Goal: Transaction & Acquisition: Book appointment/travel/reservation

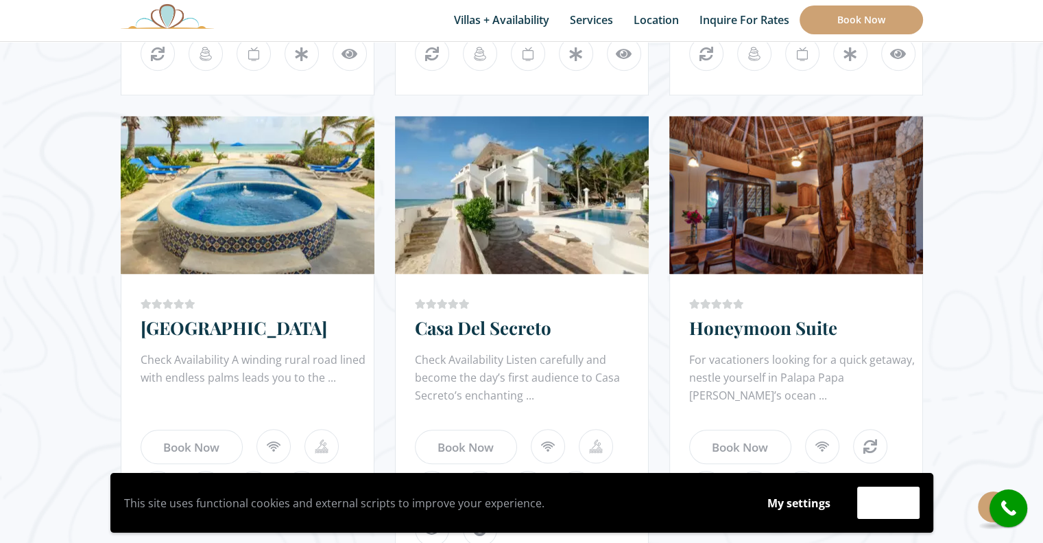
scroll to position [1191, 0]
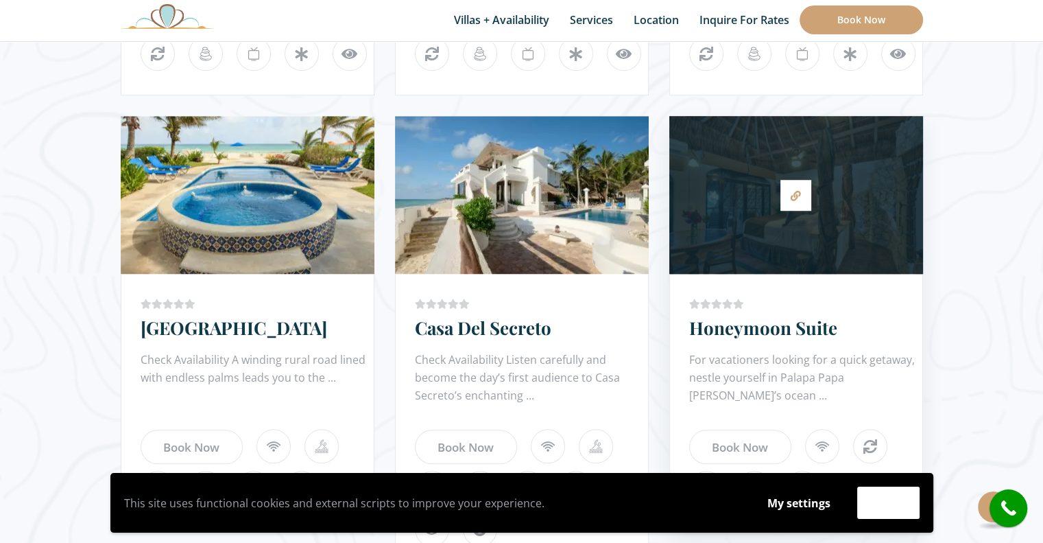
click at [779, 294] on ul at bounding box center [805, 303] width 233 height 21
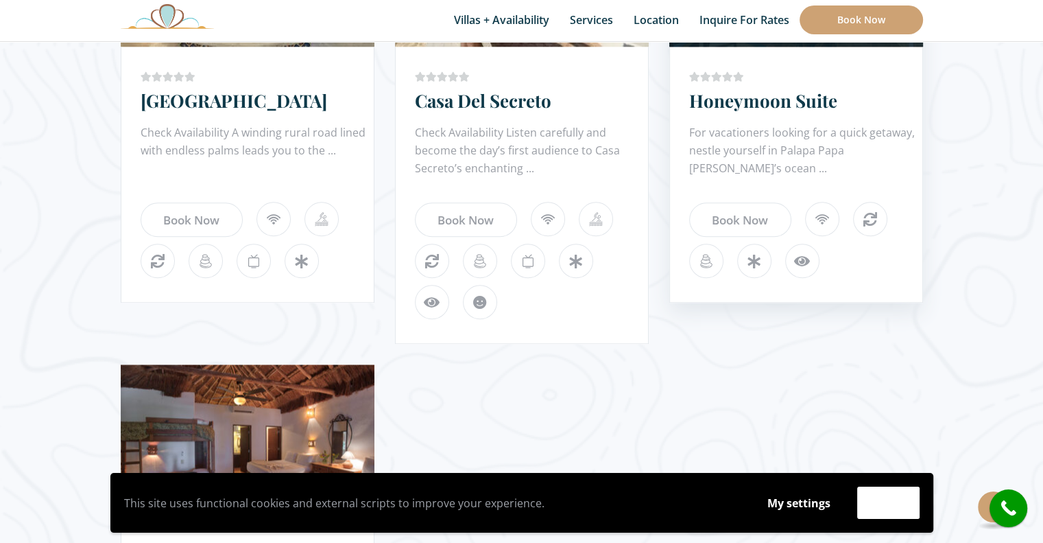
scroll to position [1432, 0]
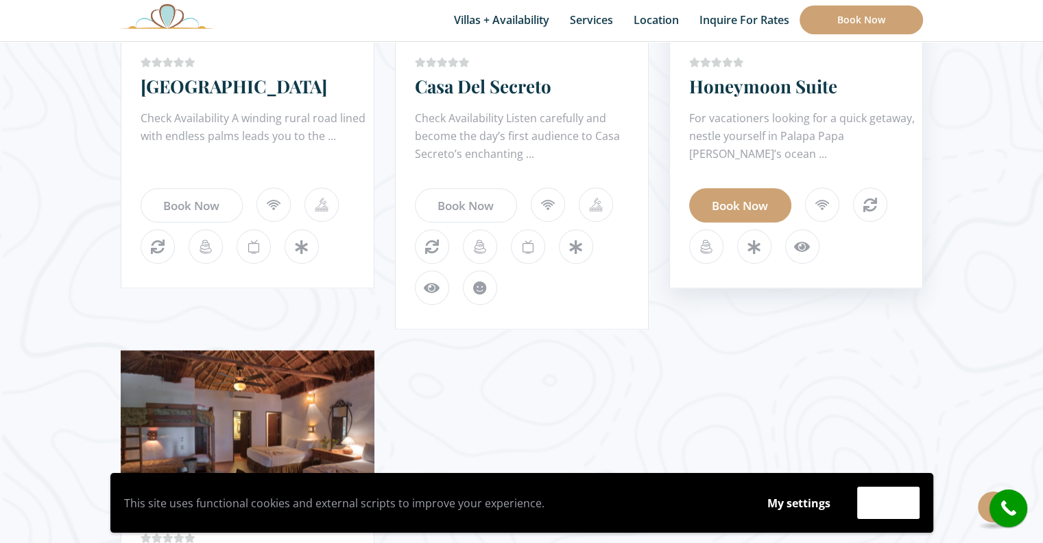
click at [735, 198] on link "Book Now" at bounding box center [740, 205] width 102 height 34
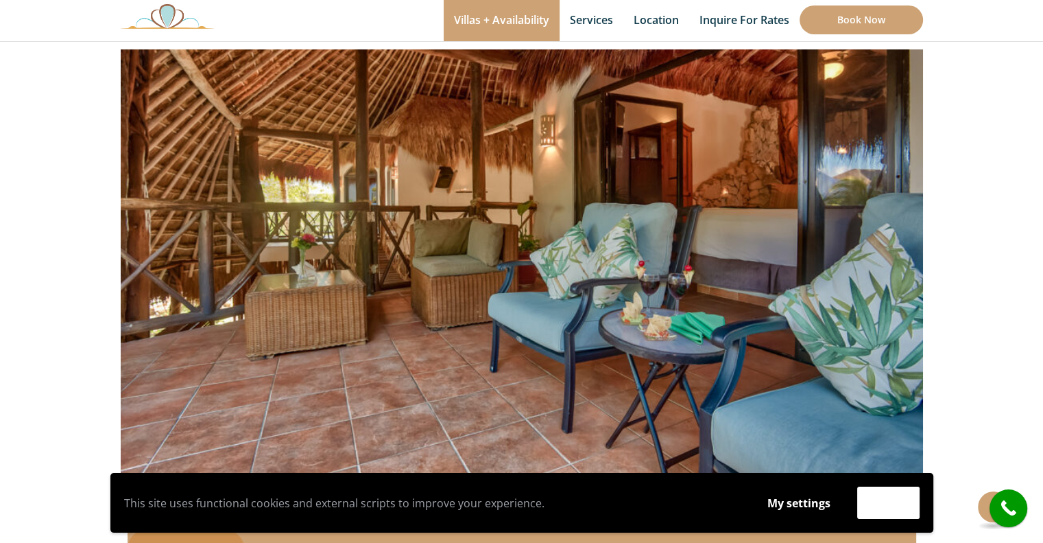
scroll to position [129, 0]
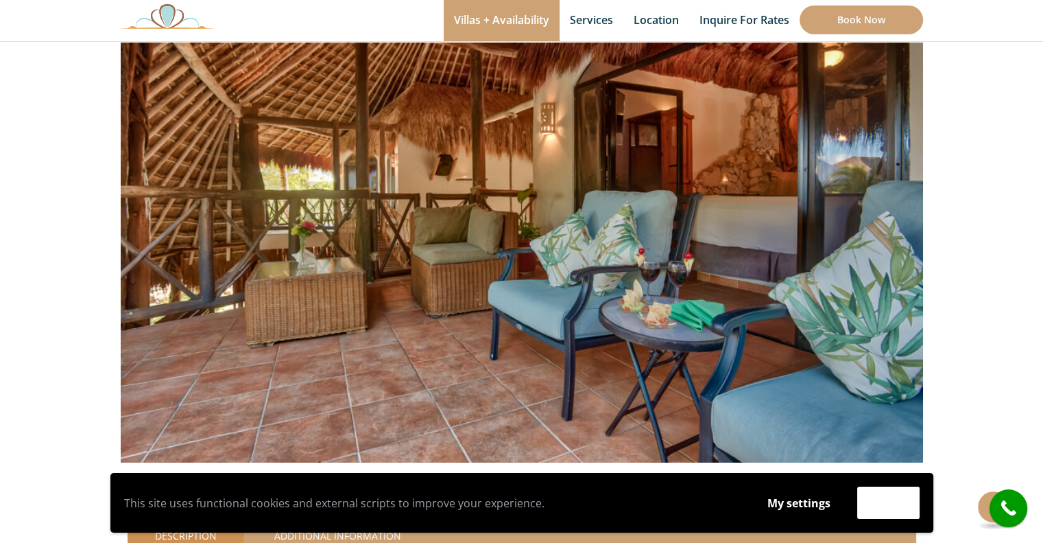
click at [781, 279] on img at bounding box center [522, 198] width 803 height 535
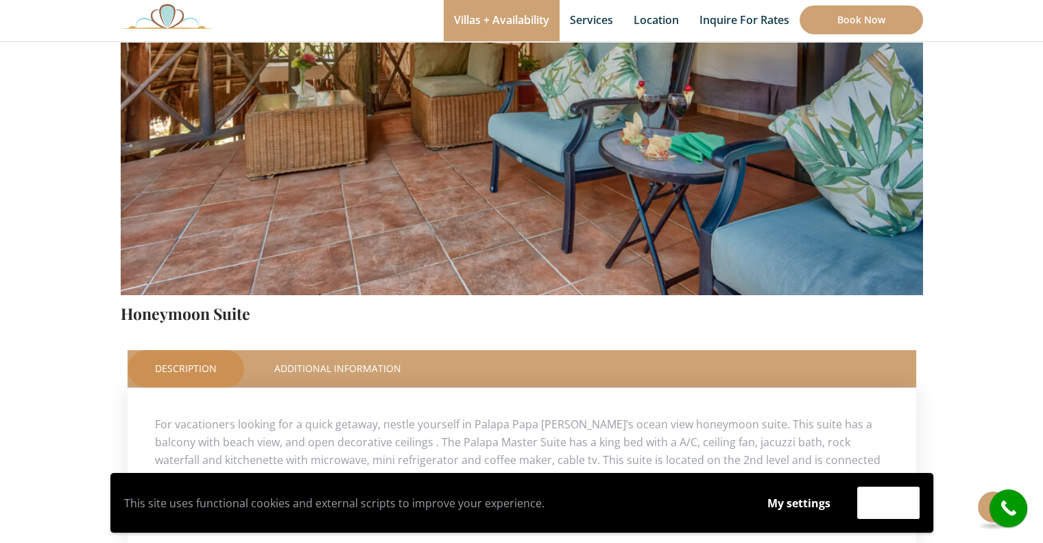
scroll to position [295, 0]
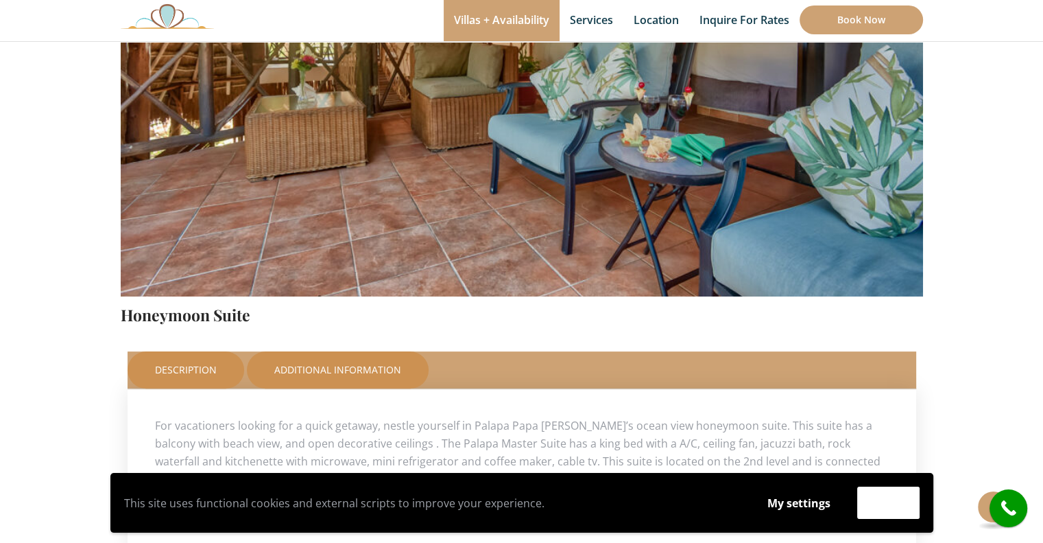
click at [348, 359] on link "Additional Information" at bounding box center [338, 369] width 182 height 37
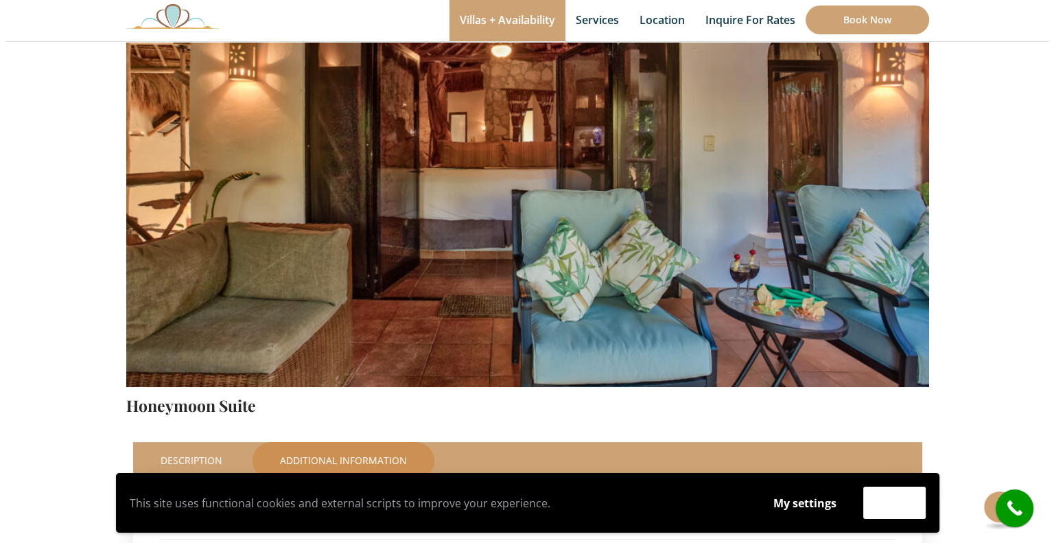
scroll to position [209, 0]
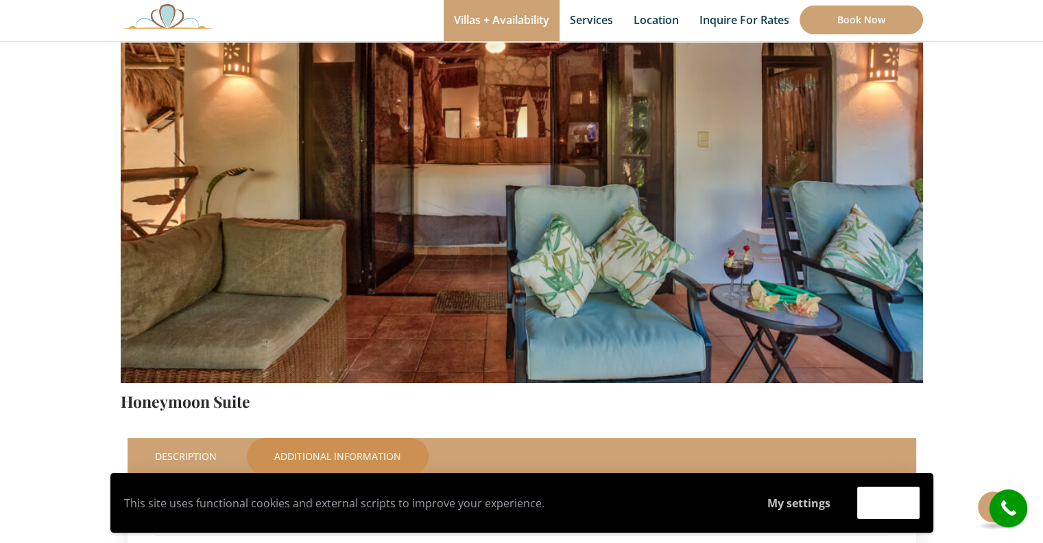
click at [807, 497] on button "My settings" at bounding box center [799, 503] width 89 height 32
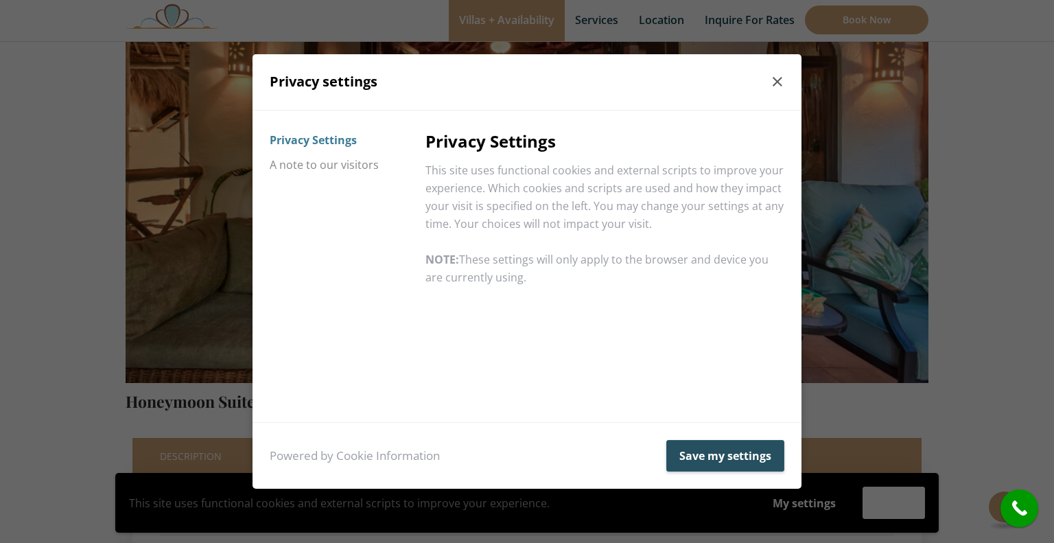
click at [724, 456] on button "Save my settings" at bounding box center [725, 456] width 118 height 32
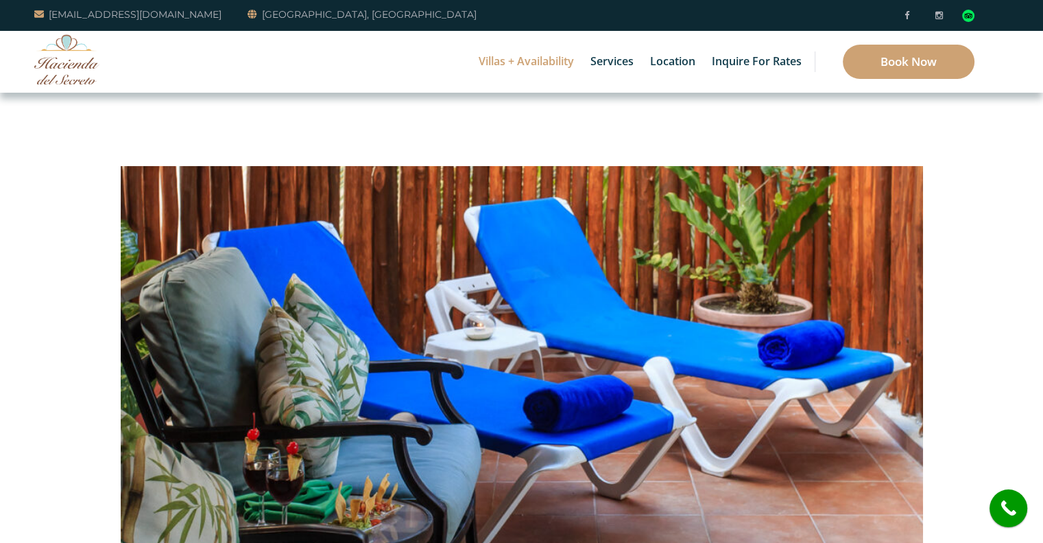
click at [661, 353] on img at bounding box center [522, 327] width 803 height 535
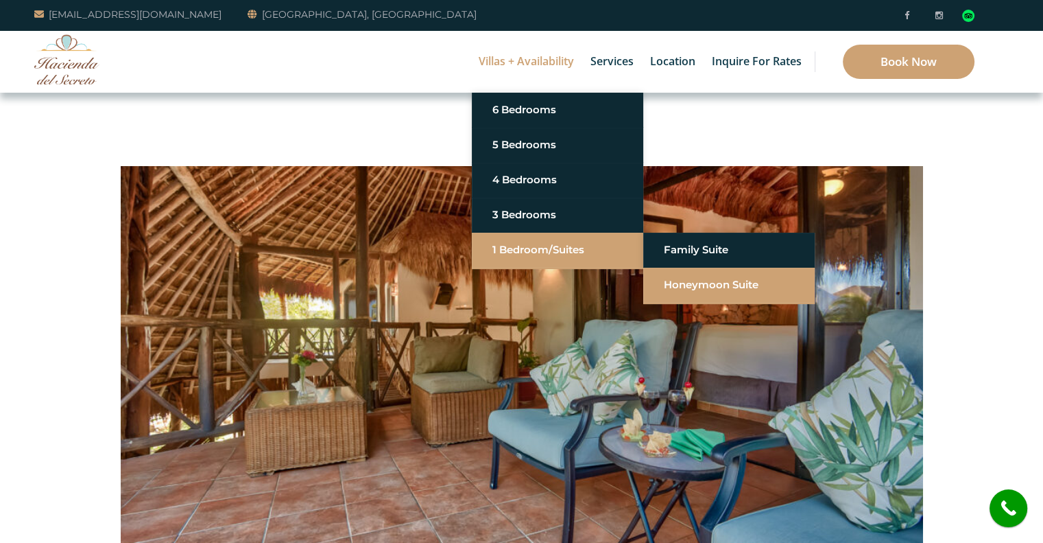
click at [694, 279] on link "Honeymoon Suite" at bounding box center [729, 284] width 130 height 25
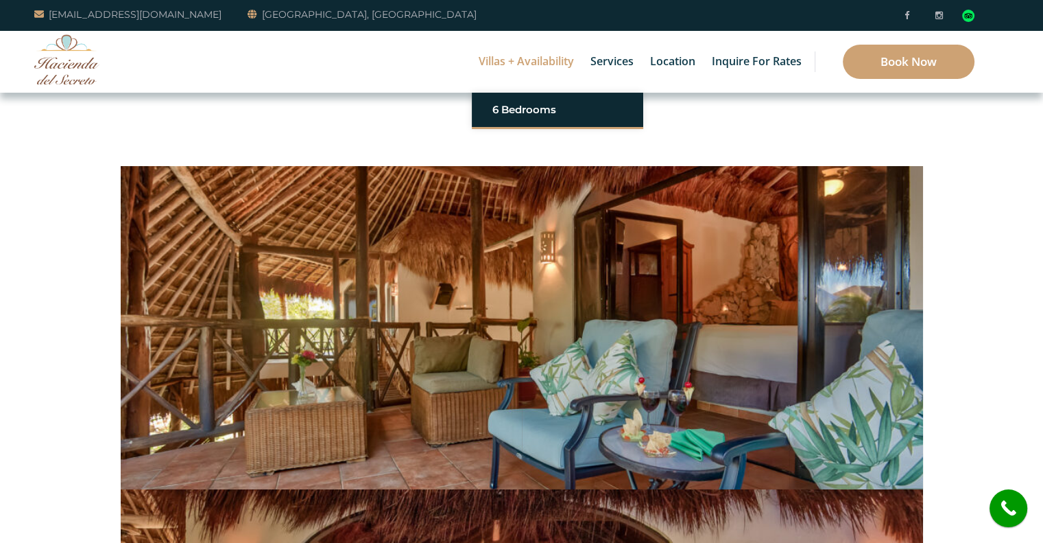
click at [694, 279] on img at bounding box center [522, 327] width 803 height 535
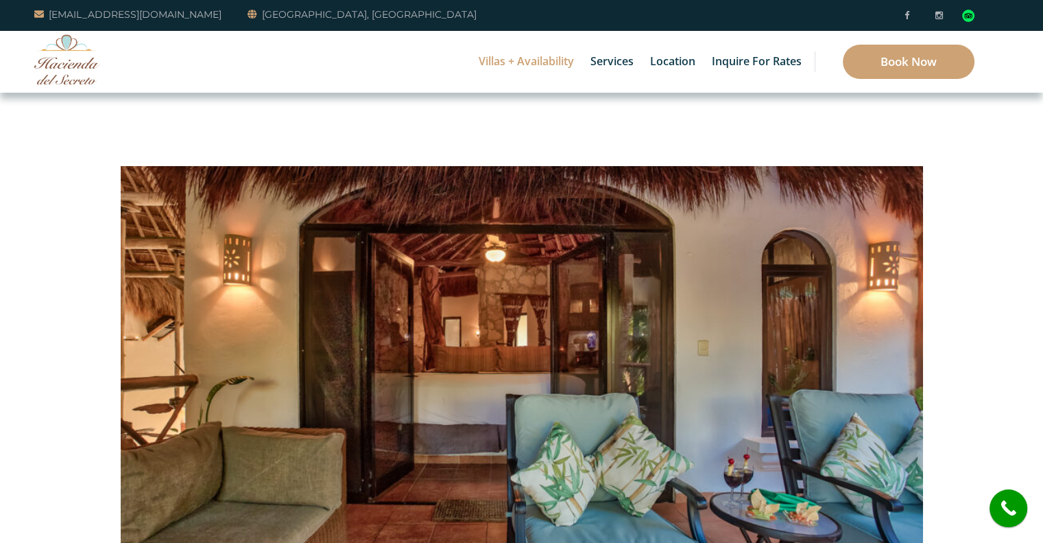
click at [506, 342] on img at bounding box center [522, 327] width 803 height 535
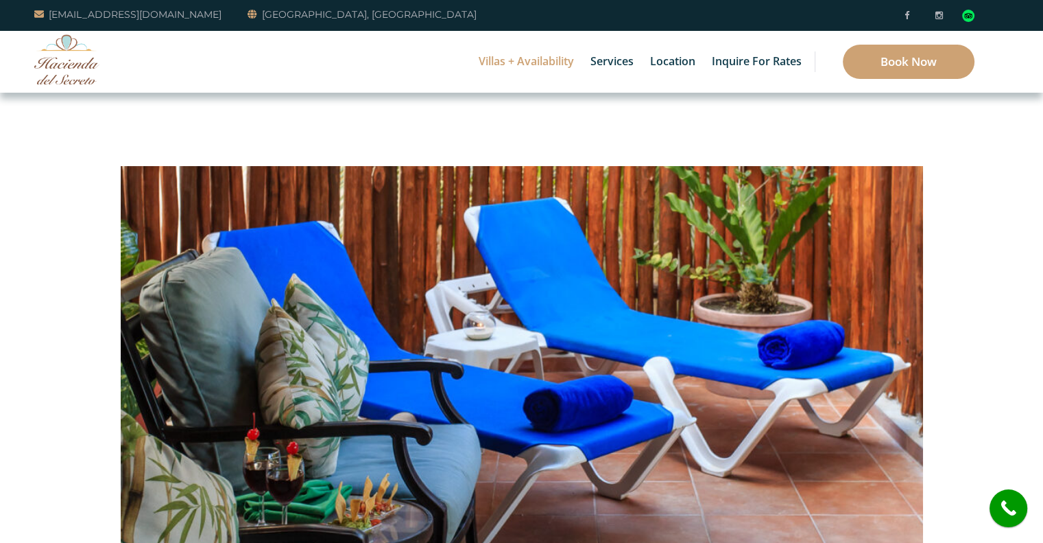
drag, startPoint x: 0, startPoint y: 0, endPoint x: 360, endPoint y: 349, distance: 501.6
drag, startPoint x: 360, startPoint y: 349, endPoint x: 329, endPoint y: 257, distance: 97.0
click at [329, 257] on img at bounding box center [522, 327] width 803 height 535
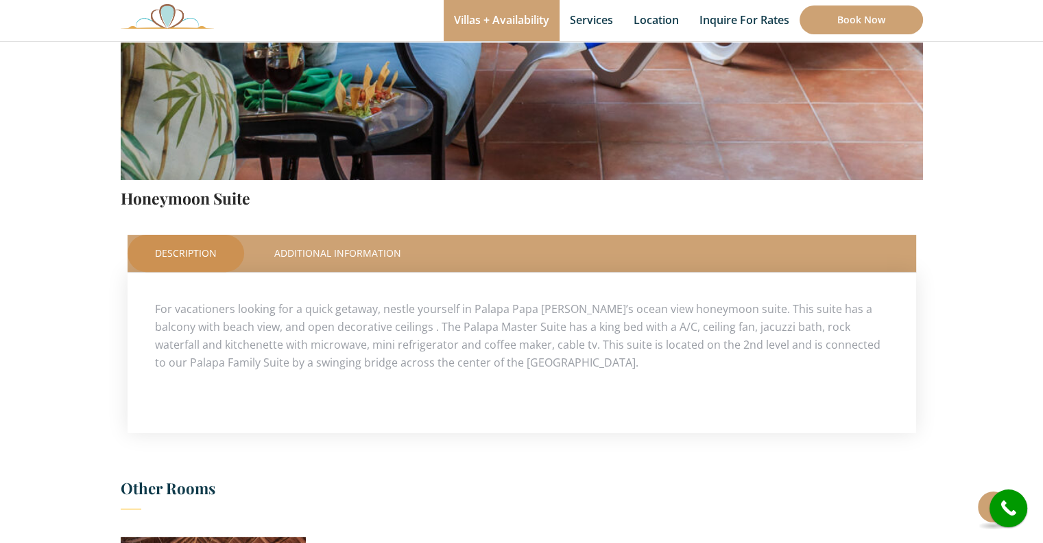
scroll to position [445, 0]
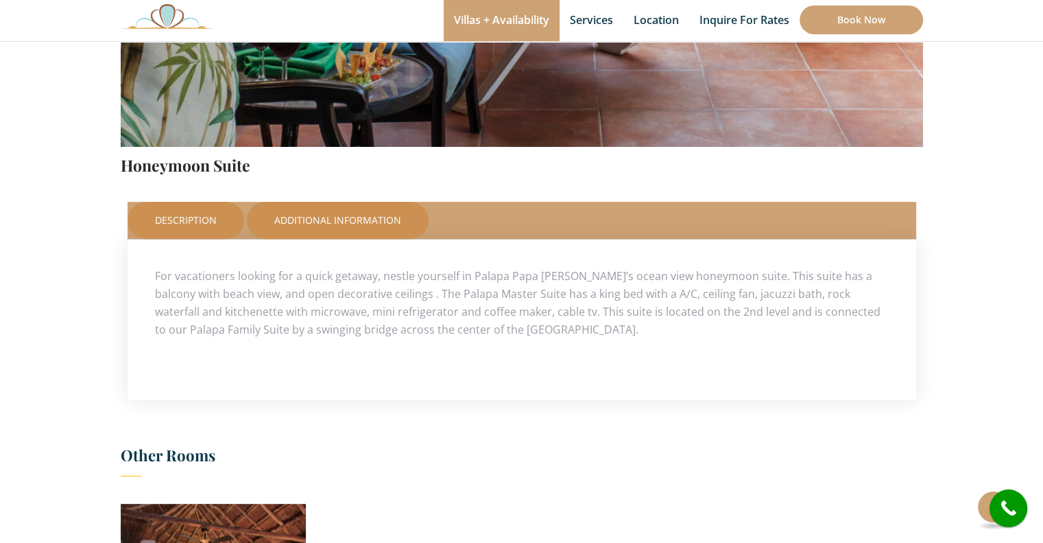
click at [330, 216] on link "Additional Information" at bounding box center [338, 220] width 182 height 37
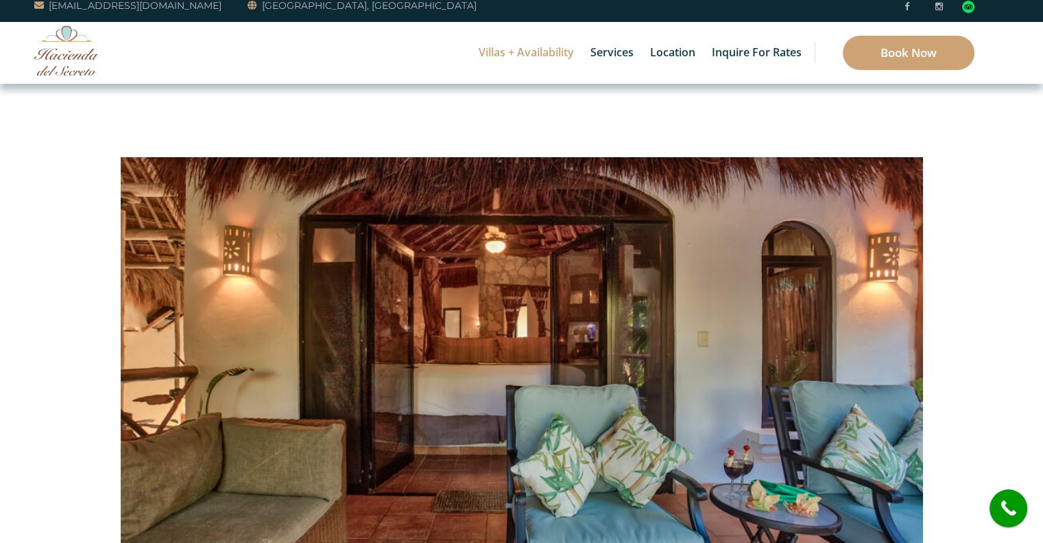
scroll to position [0, 0]
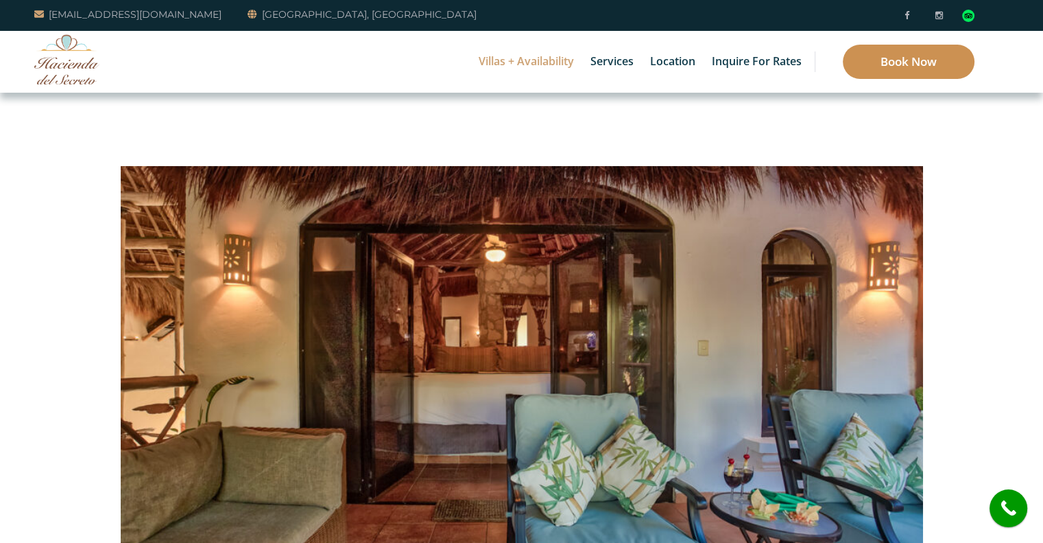
click at [884, 51] on link "Book Now" at bounding box center [909, 62] width 132 height 34
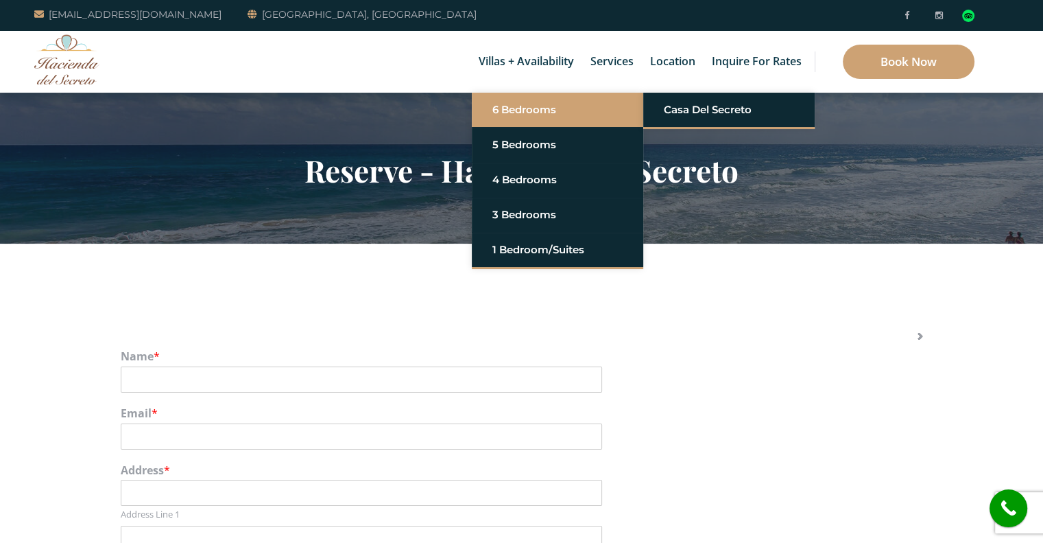
click at [514, 118] on link "6 Bedrooms" at bounding box center [558, 109] width 130 height 25
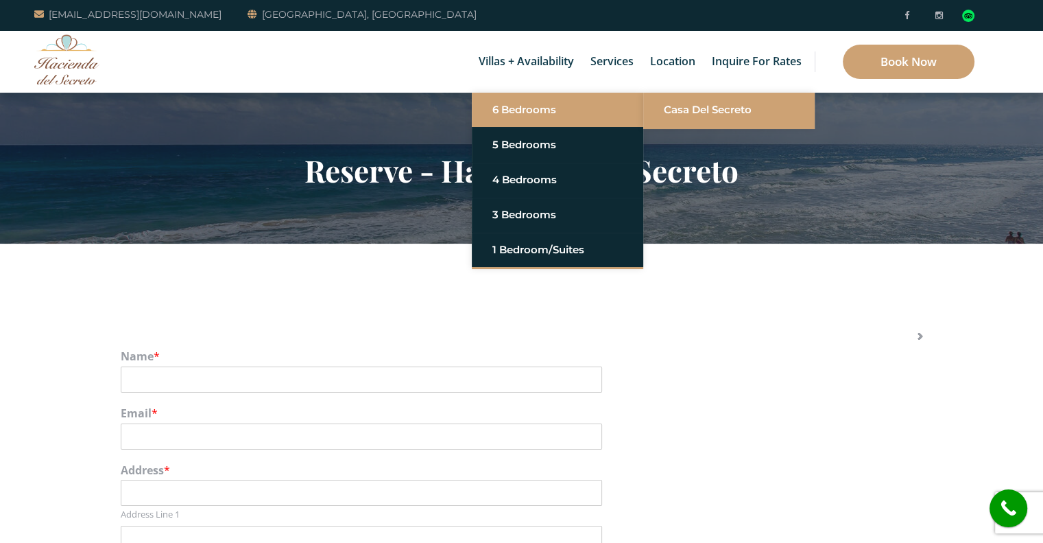
click at [659, 113] on li "Casa del Secreto" at bounding box center [729, 110] width 172 height 34
drag, startPoint x: 676, startPoint y: 114, endPoint x: 670, endPoint y: 110, distance: 7.1
click at [670, 110] on link "Casa del Secreto" at bounding box center [729, 109] width 130 height 25
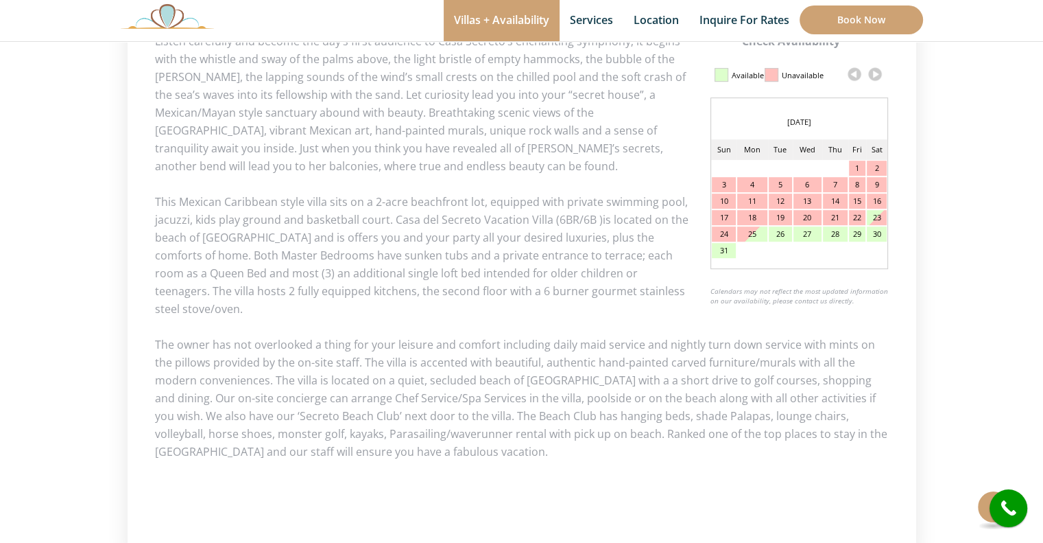
scroll to position [690, 0]
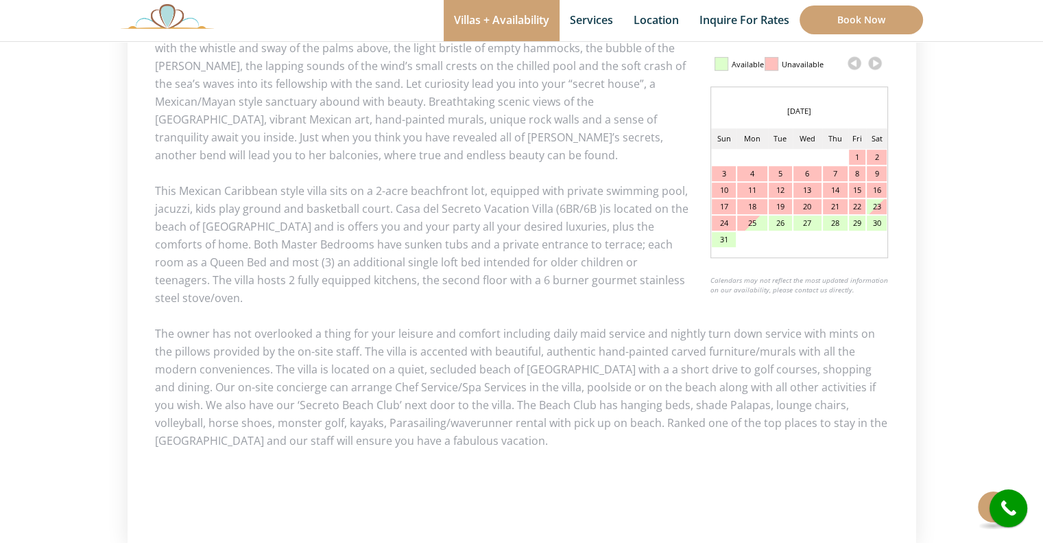
click at [875, 64] on link at bounding box center [875, 63] width 21 height 21
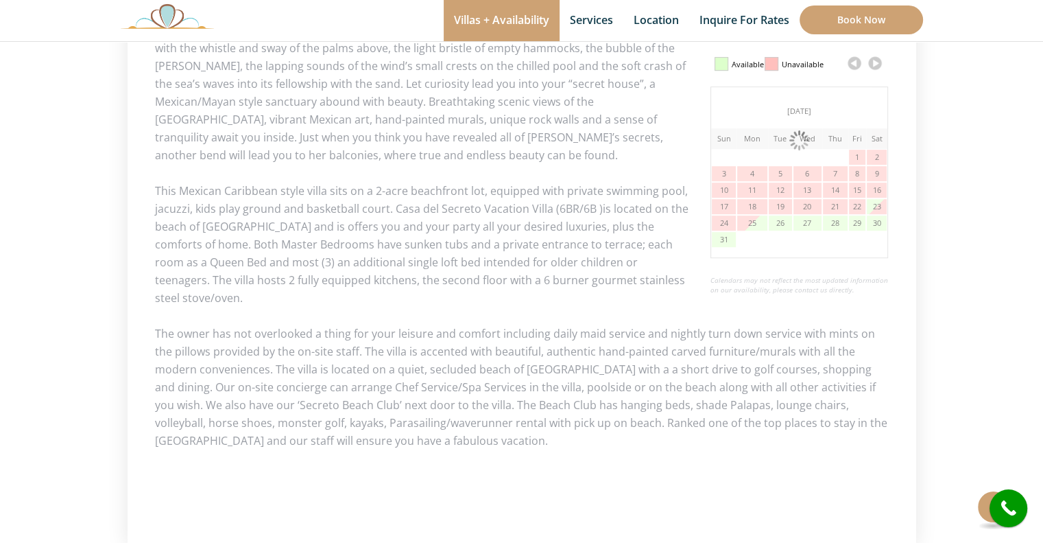
click at [875, 64] on link at bounding box center [875, 63] width 21 height 21
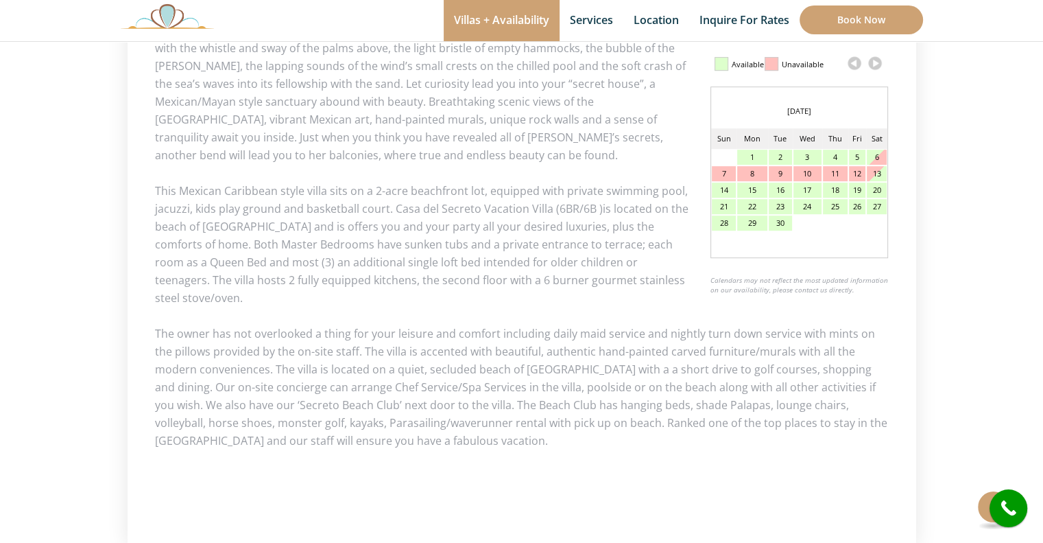
click at [875, 64] on link at bounding box center [875, 63] width 21 height 21
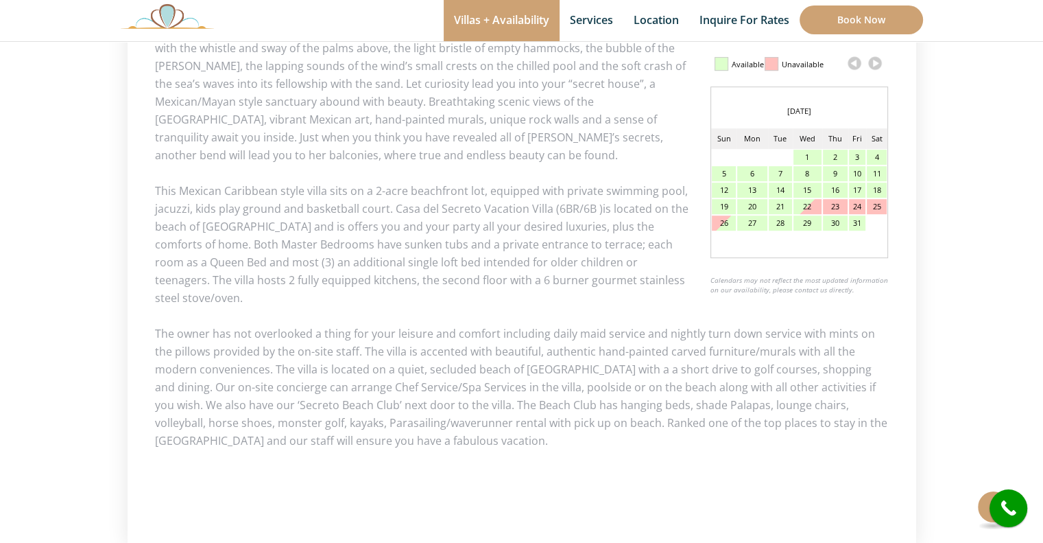
click at [875, 64] on link at bounding box center [875, 63] width 21 height 21
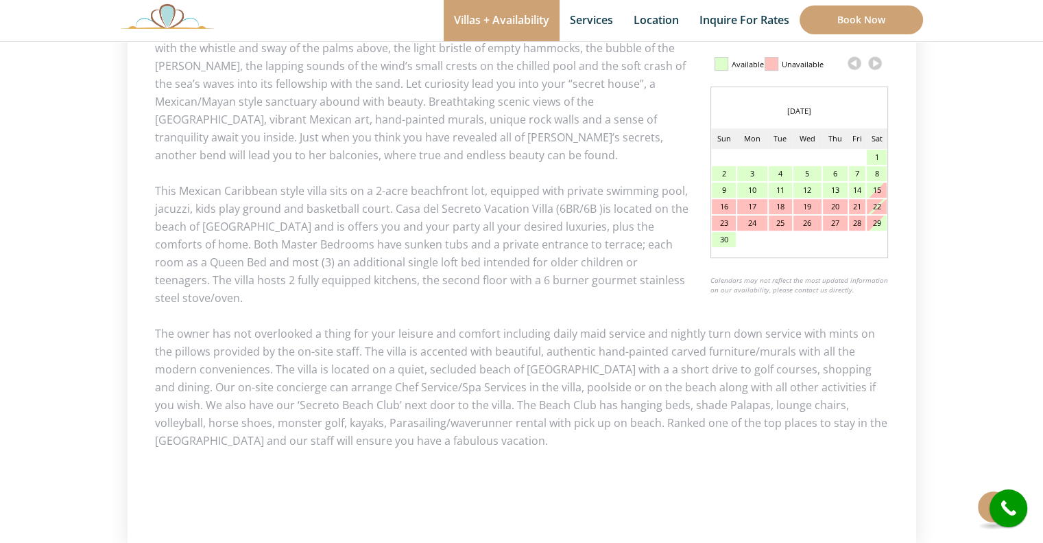
click at [875, 64] on link at bounding box center [875, 63] width 21 height 21
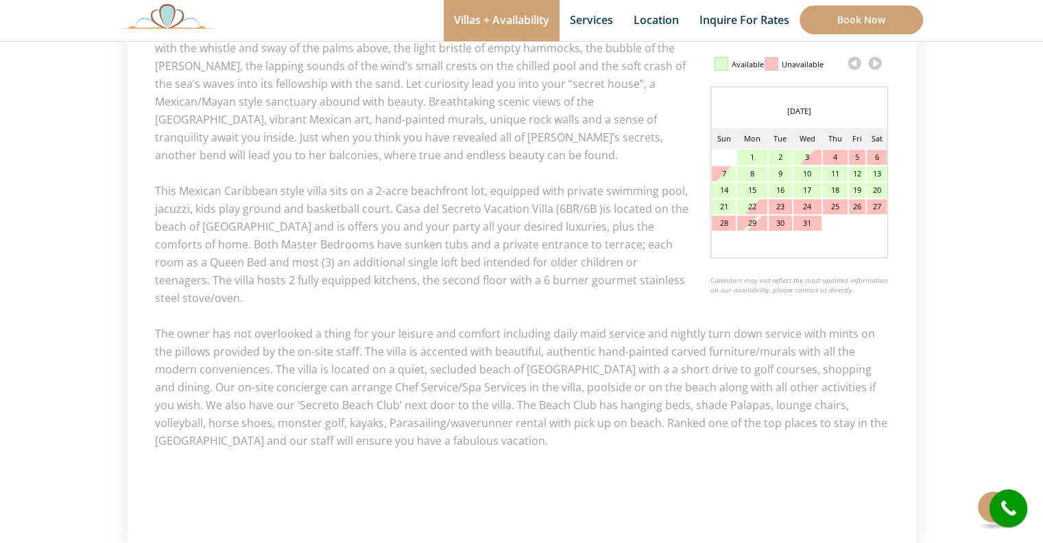
click at [875, 64] on link at bounding box center [875, 63] width 21 height 21
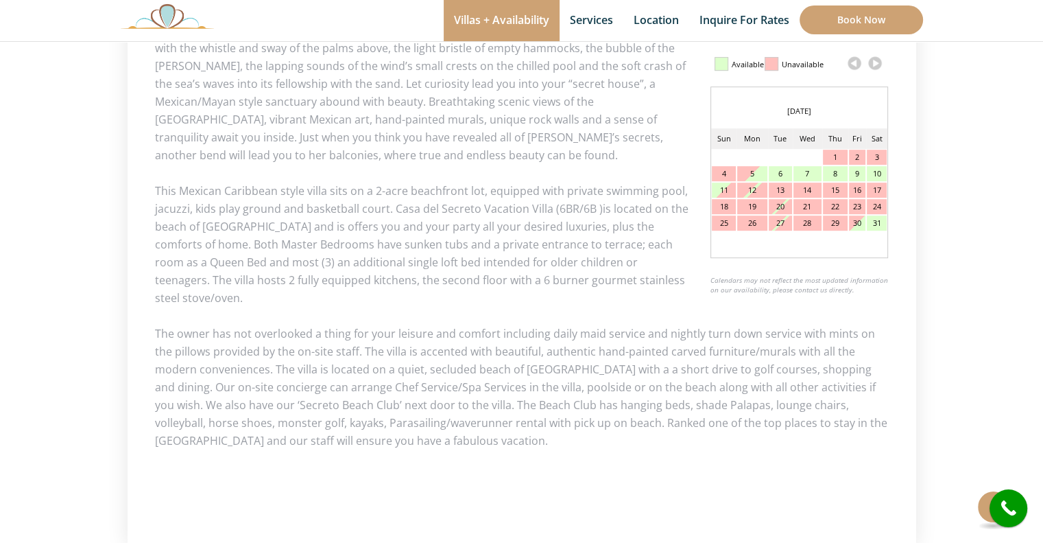
click at [875, 64] on link at bounding box center [875, 63] width 21 height 21
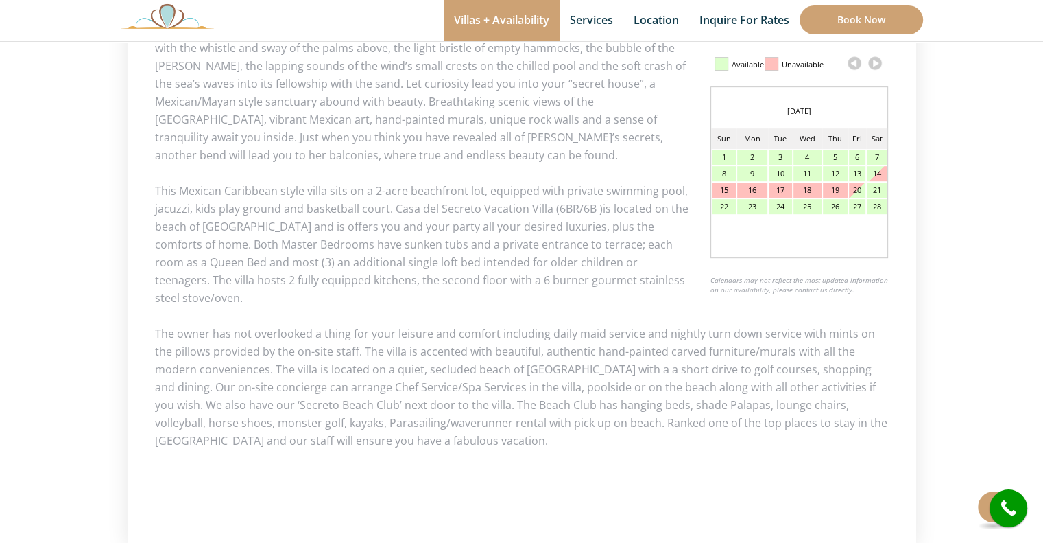
click at [876, 158] on div "7" at bounding box center [876, 157] width 19 height 15
click at [853, 60] on link at bounding box center [854, 63] width 21 height 21
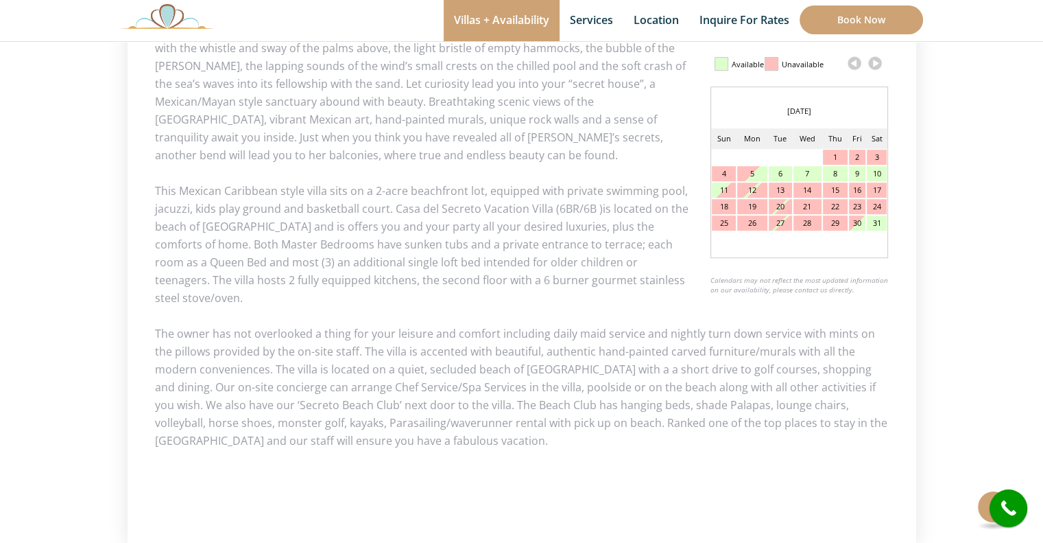
click at [874, 62] on link at bounding box center [875, 63] width 21 height 21
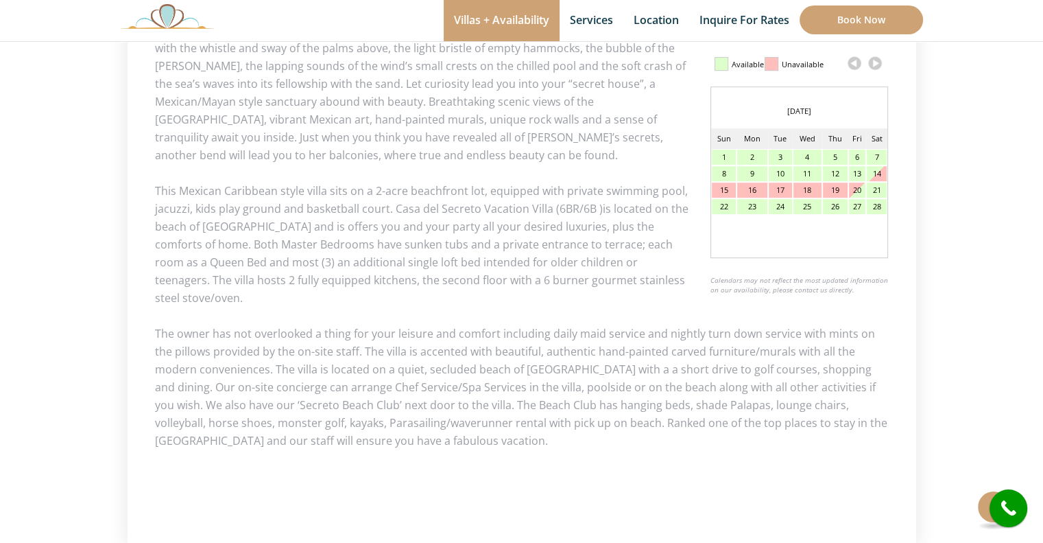
click at [877, 158] on div "7" at bounding box center [876, 157] width 19 height 15
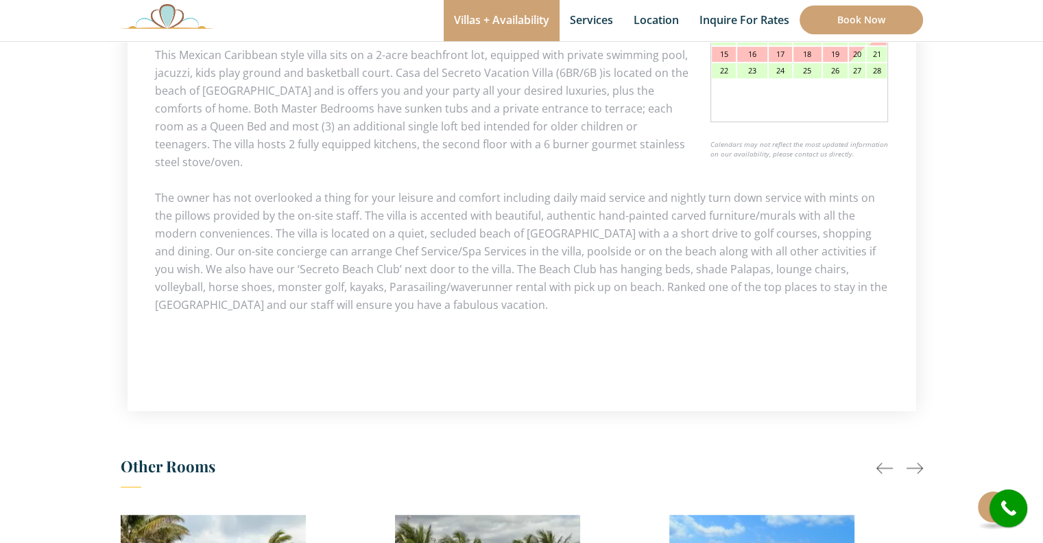
scroll to position [827, 0]
click at [919, 458] on div at bounding box center [915, 466] width 16 height 16
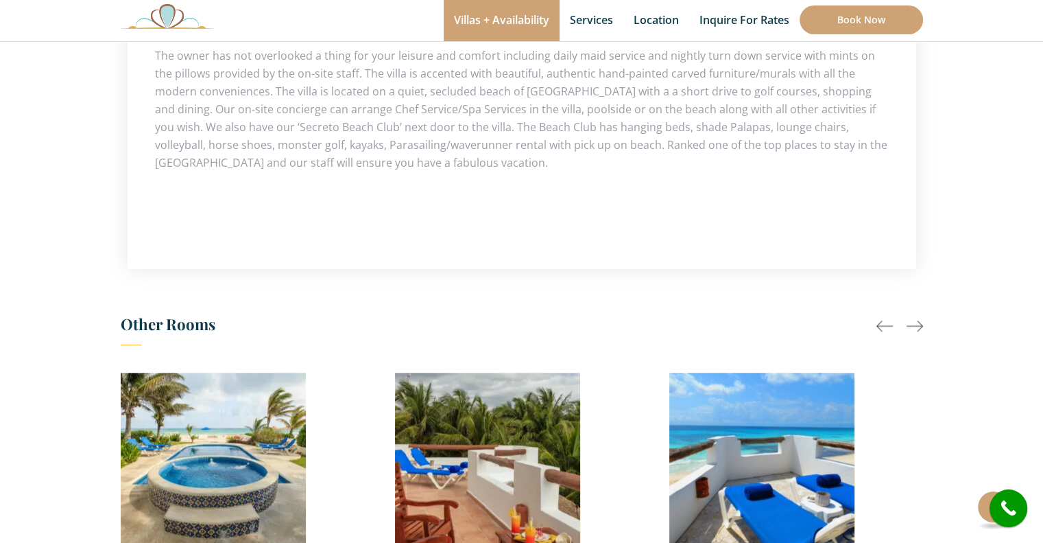
scroll to position [987, 0]
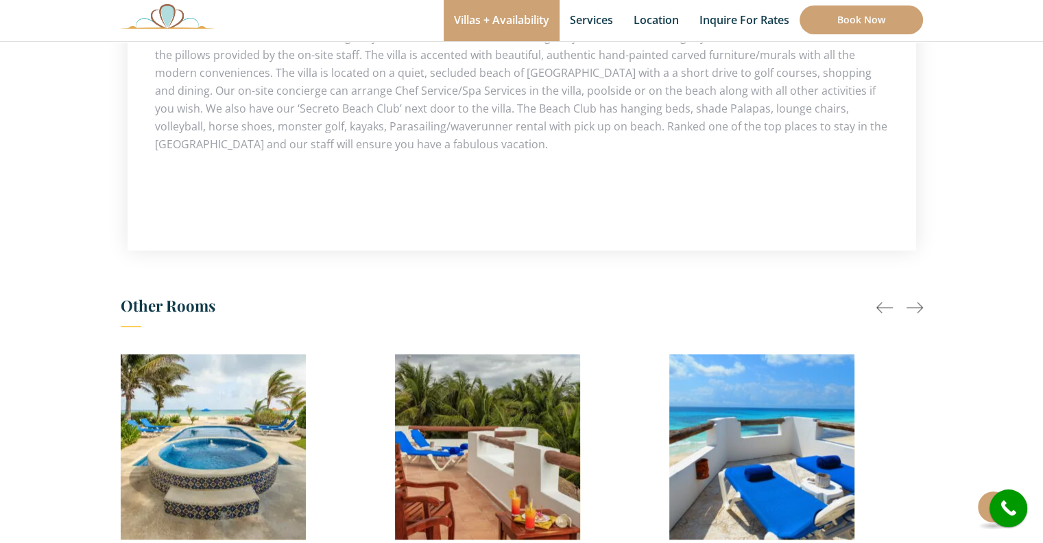
click at [910, 299] on div at bounding box center [915, 307] width 16 height 16
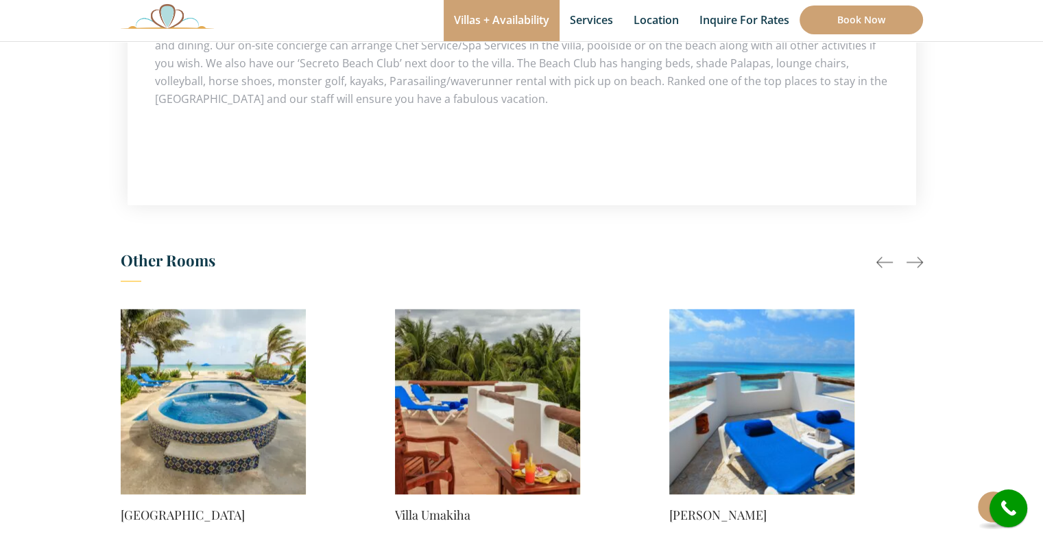
scroll to position [1032, 0]
click at [878, 254] on div at bounding box center [885, 262] width 16 height 16
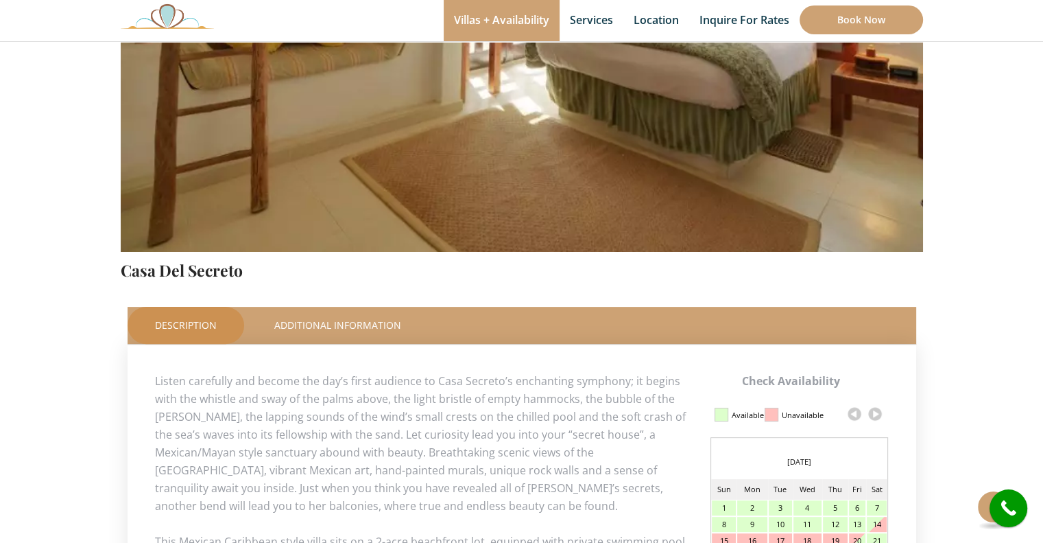
scroll to position [346, 0]
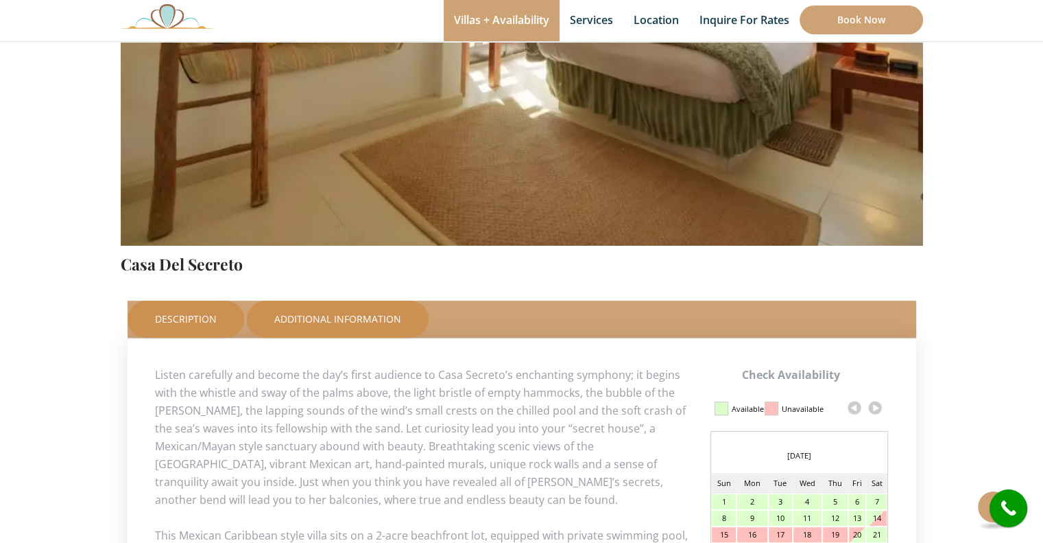
click at [324, 312] on link "Additional Information" at bounding box center [338, 318] width 182 height 37
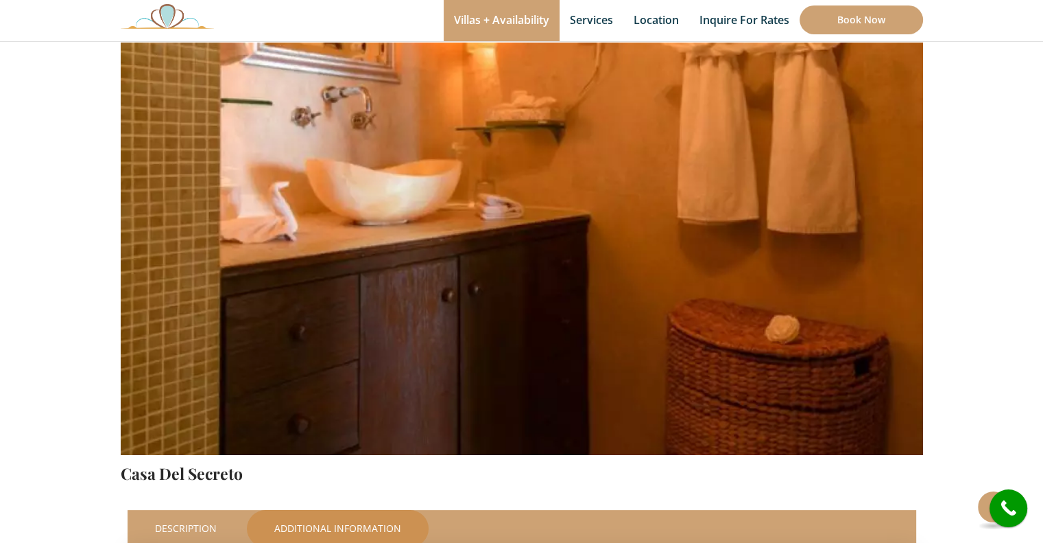
scroll to position [93, 0]
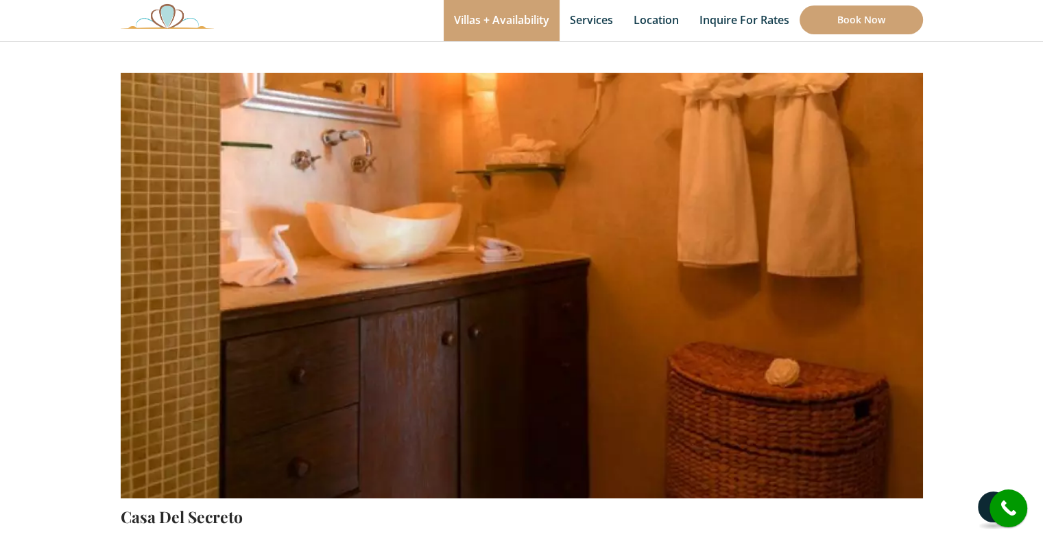
click at [980, 506] on button at bounding box center [993, 506] width 31 height 31
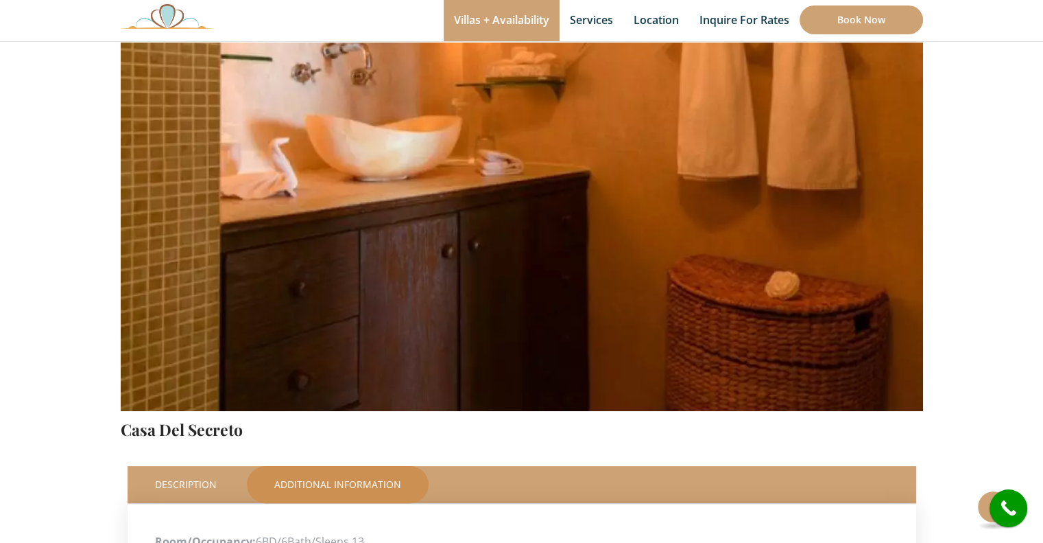
scroll to position [181, 0]
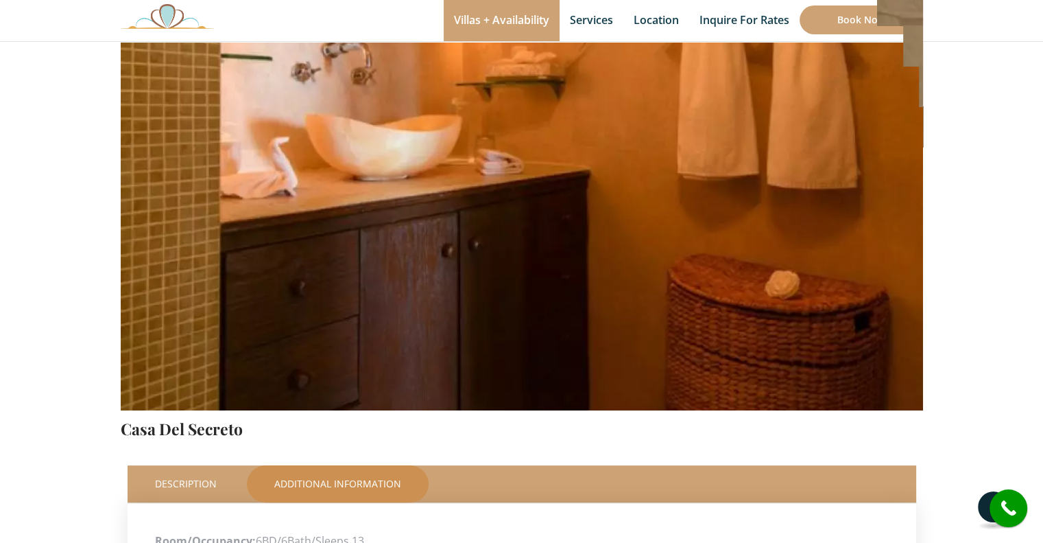
click at [979, 505] on button at bounding box center [993, 506] width 31 height 31
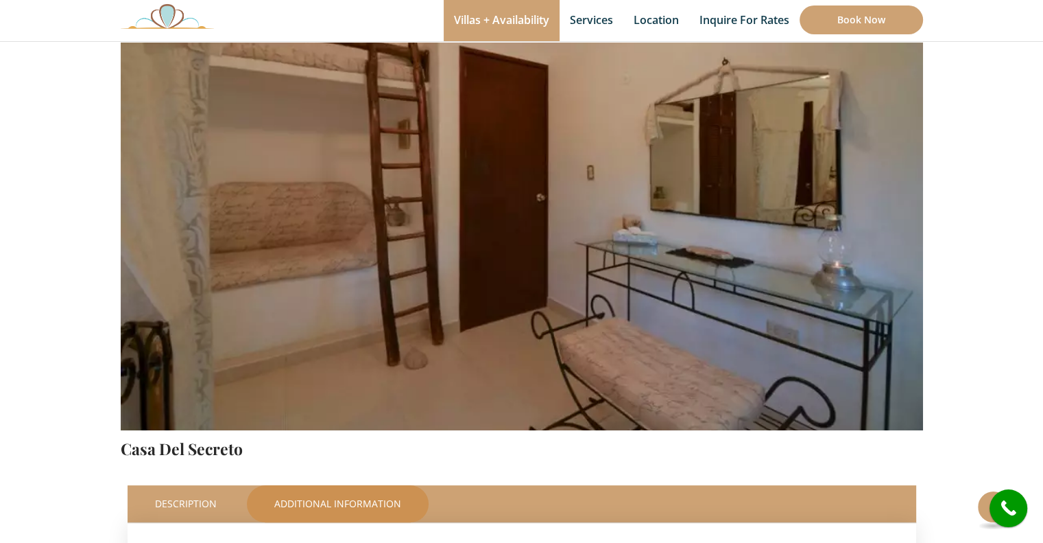
scroll to position [162, 0]
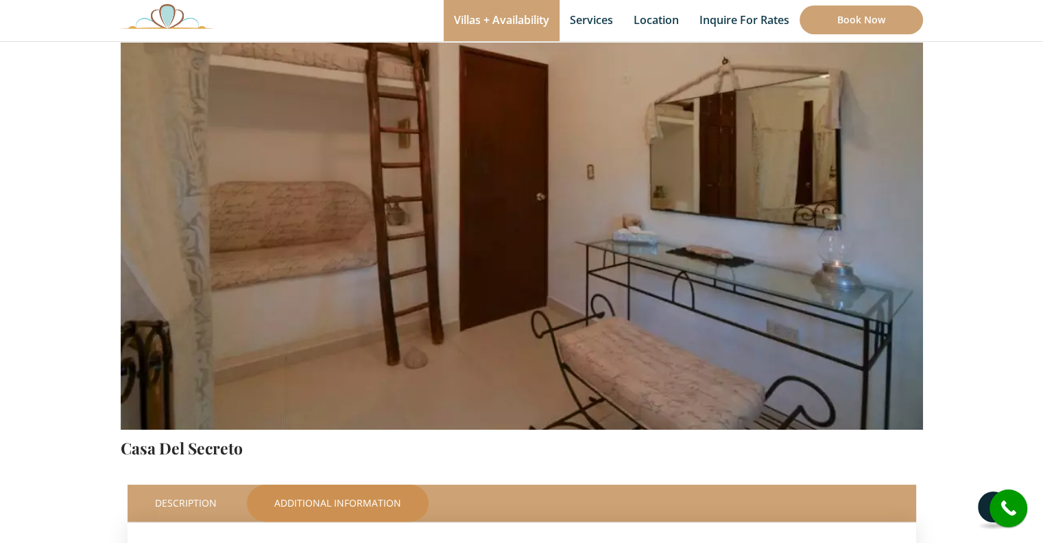
click at [980, 509] on button at bounding box center [993, 506] width 31 height 31
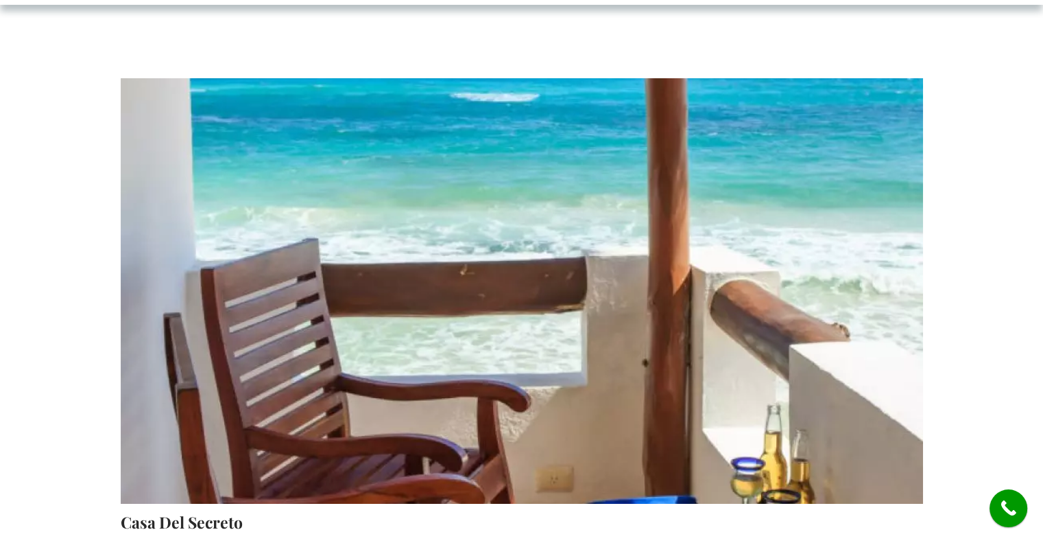
scroll to position [0, 0]
